Goal: Information Seeking & Learning: Learn about a topic

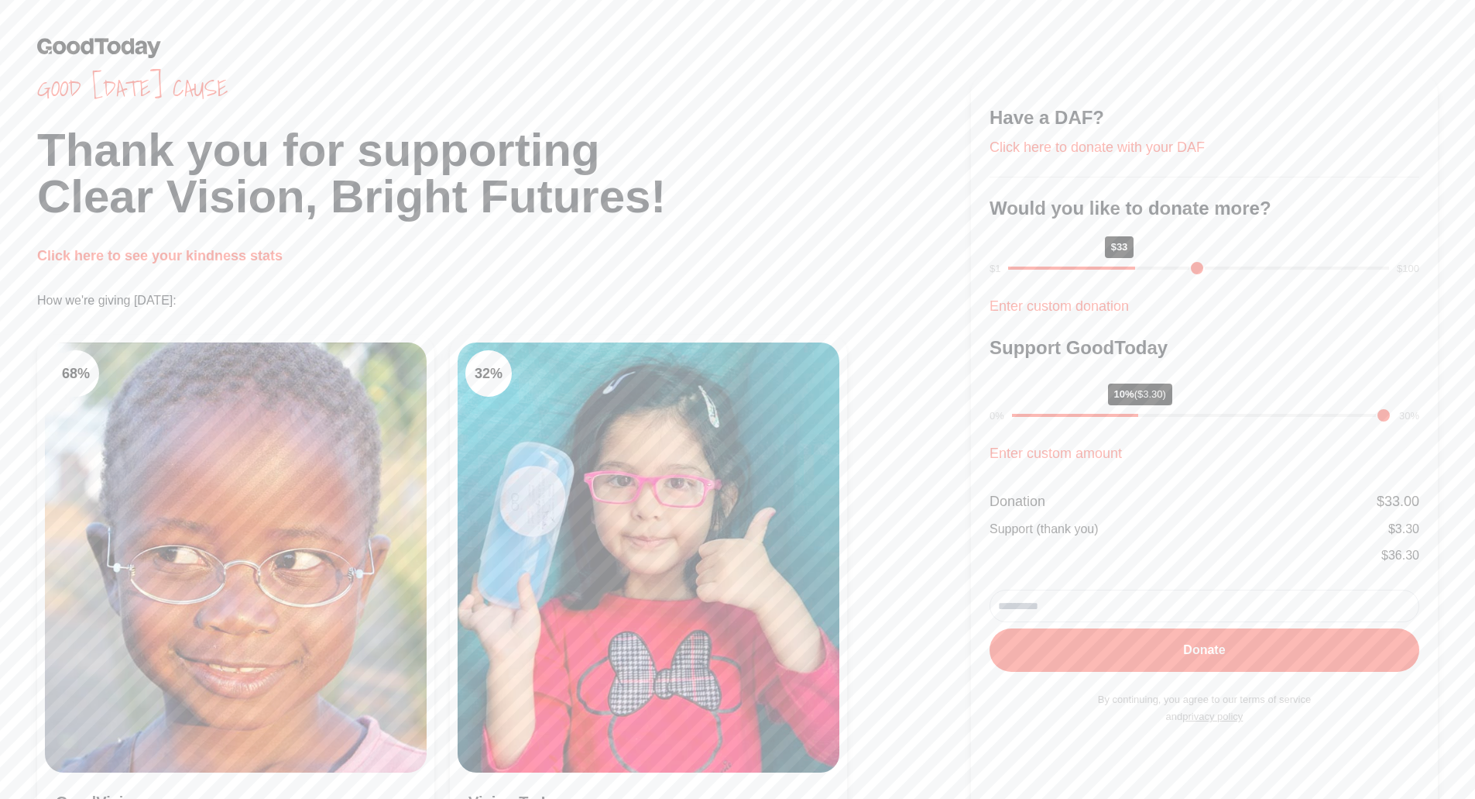
scroll to position [310, 0]
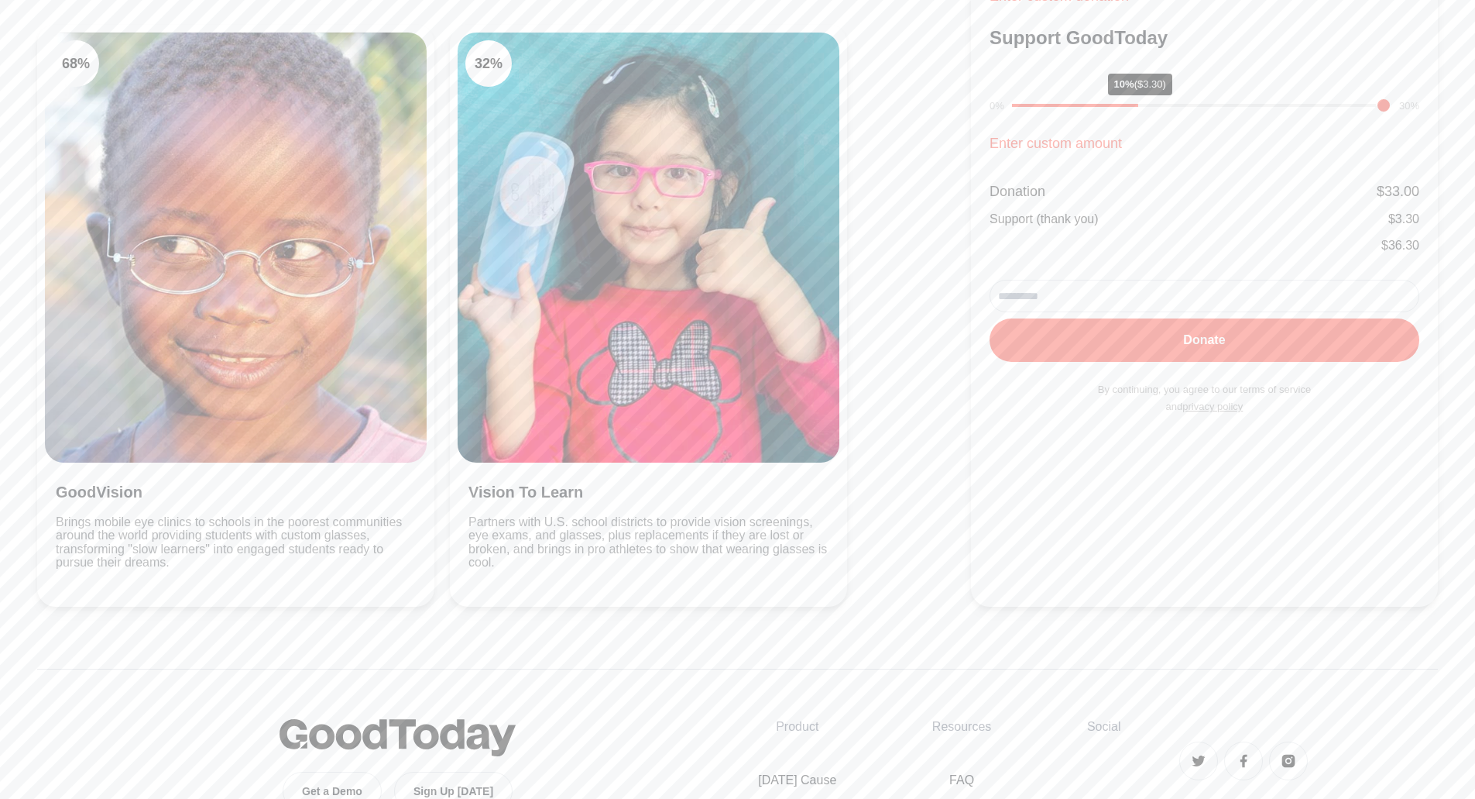
click at [539, 500] on h3 "Vision To Learn" at bounding box center [649, 492] width 360 height 22
drag, startPoint x: 564, startPoint y: 526, endPoint x: 530, endPoint y: 548, distance: 40.4
click at [562, 530] on p "Partners with U.S. school districts to provide vision screenings, eye exams, an…" at bounding box center [649, 542] width 360 height 54
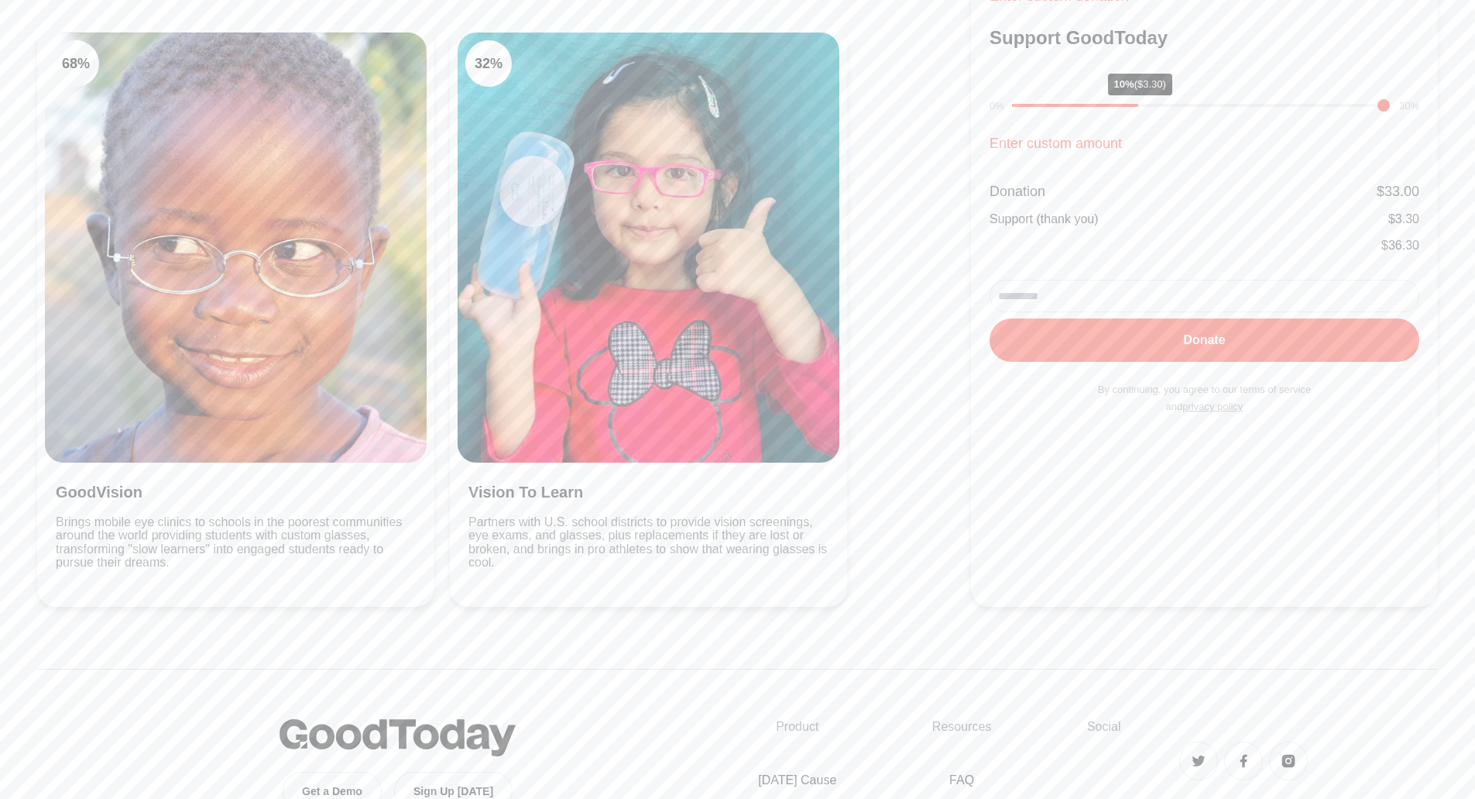
click at [518, 579] on div "Vision To Learn Partners with U.S. school districts to provide vision screening…" at bounding box center [649, 530] width 382 height 136
drag, startPoint x: 510, startPoint y: 569, endPoint x: 452, endPoint y: 476, distance: 109.2
click at [452, 476] on div "32 % Vision To Learn Partners with U.S. school districts to provide vision scre…" at bounding box center [648, 316] width 397 height 582
click at [752, 547] on p "Partners with U.S. school districts to provide vision screenings, eye exams, an…" at bounding box center [649, 542] width 360 height 54
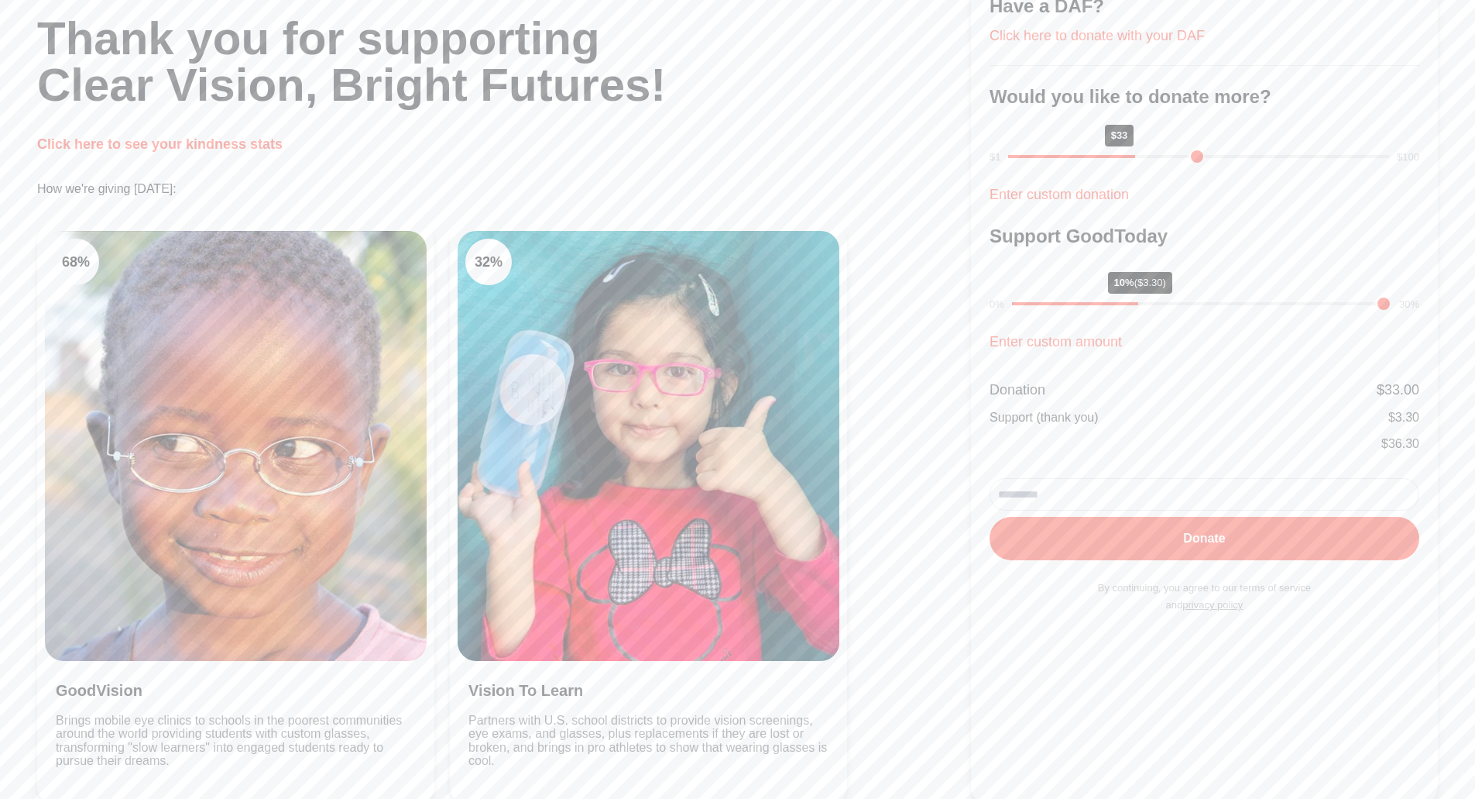
scroll to position [0, 0]
